Goal: Transaction & Acquisition: Subscribe to service/newsletter

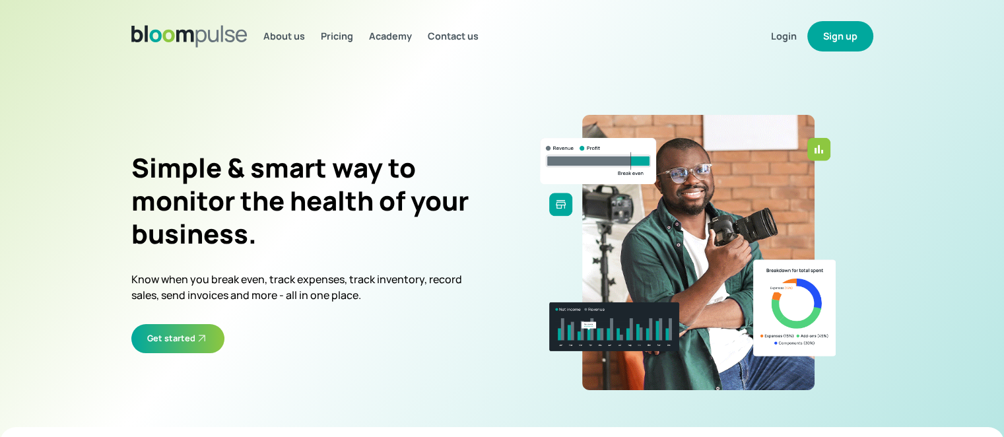
click at [840, 33] on button "Sign up" at bounding box center [840, 36] width 66 height 30
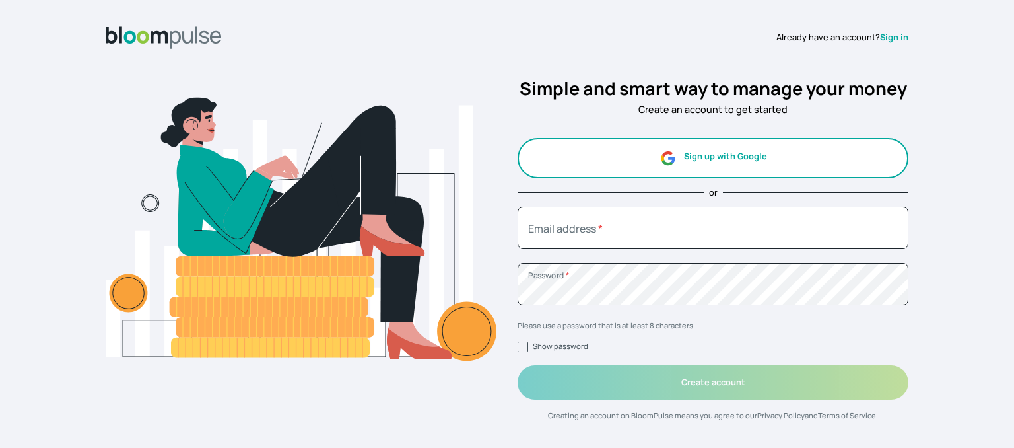
click at [682, 152] on button "Sign up with Google" at bounding box center [713, 158] width 391 height 40
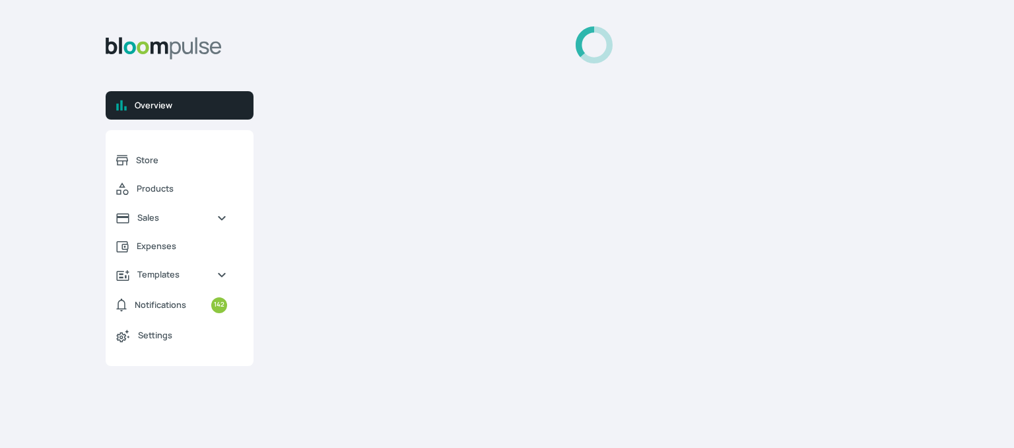
select select "2025"
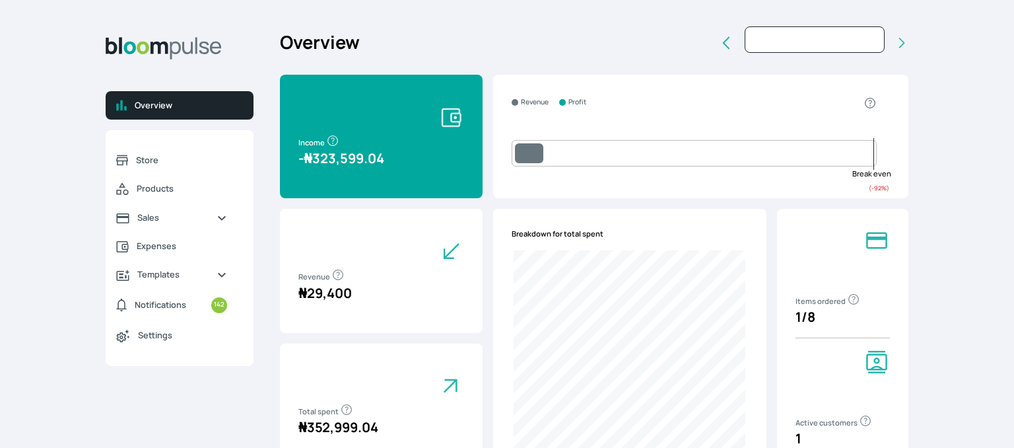
type input "[DATE]"
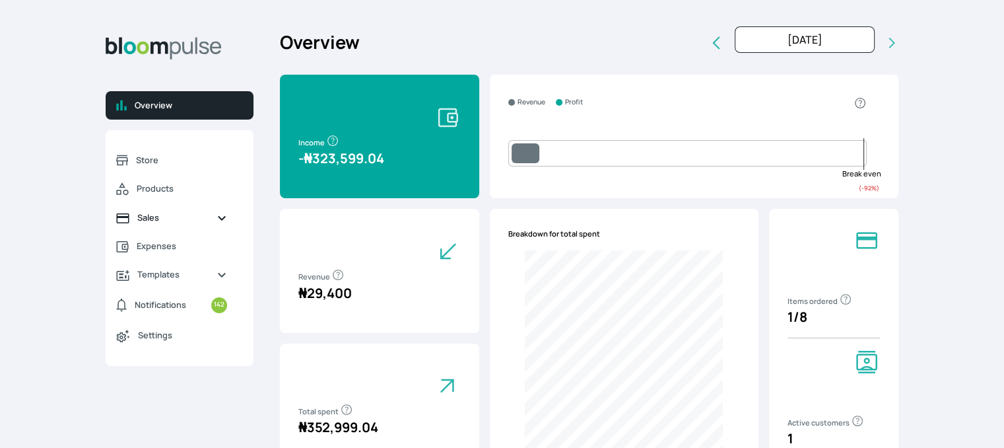
click at [149, 215] on span "Sales" at bounding box center [171, 217] width 69 height 13
